Goal: Find specific page/section: Find specific page/section

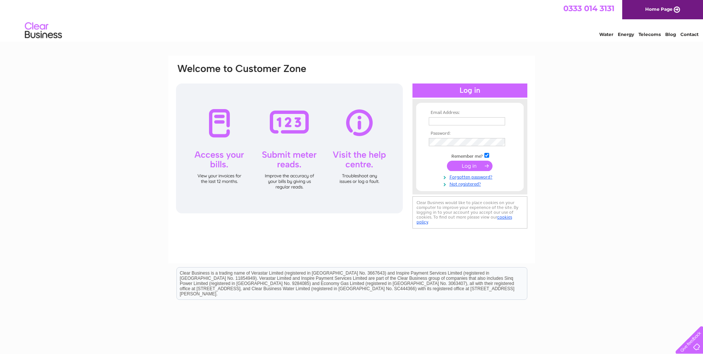
type input "[EMAIL_ADDRESS][DOMAIN_NAME]"
click at [472, 167] on input "submit" at bounding box center [470, 165] width 46 height 10
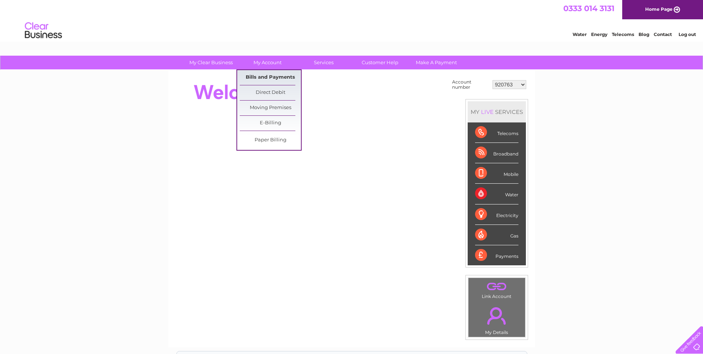
click at [268, 75] on link "Bills and Payments" at bounding box center [270, 77] width 61 height 15
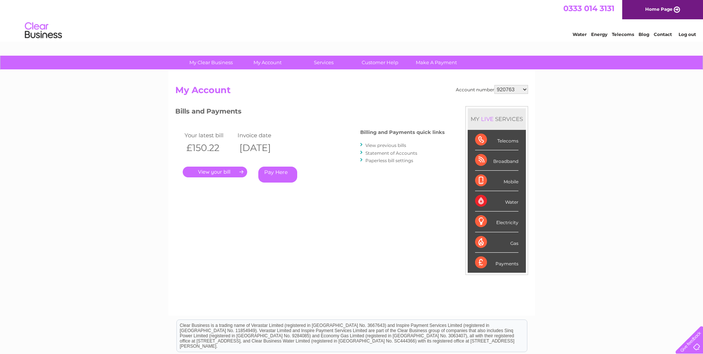
click at [234, 168] on link "." at bounding box center [215, 171] width 64 height 11
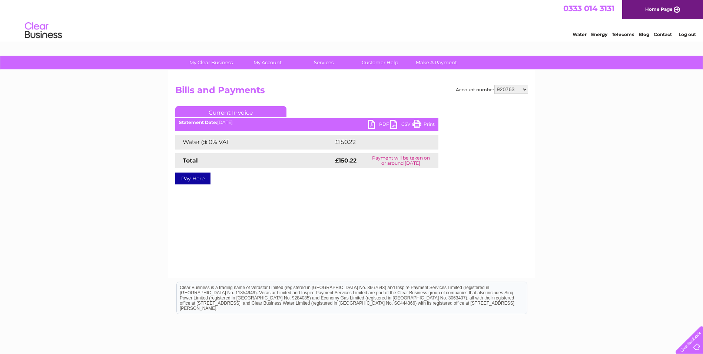
click at [371, 122] on link "PDF" at bounding box center [379, 125] width 22 height 11
